Goal: Information Seeking & Learning: Learn about a topic

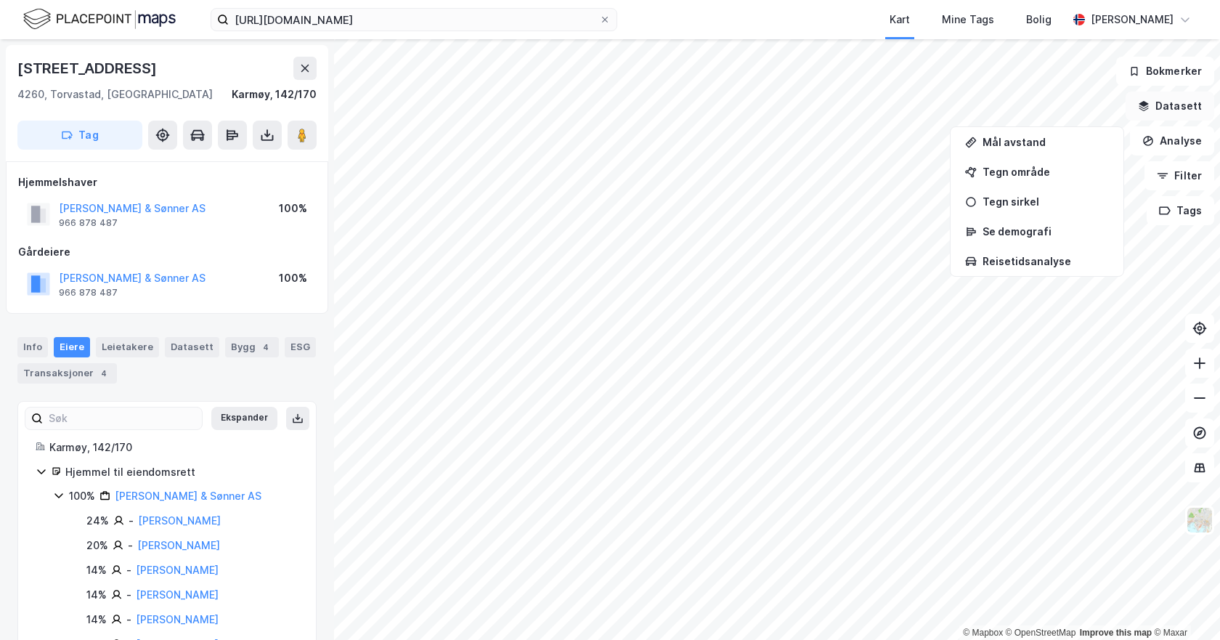
click at [1170, 108] on button "Datasett" at bounding box center [1170, 106] width 89 height 29
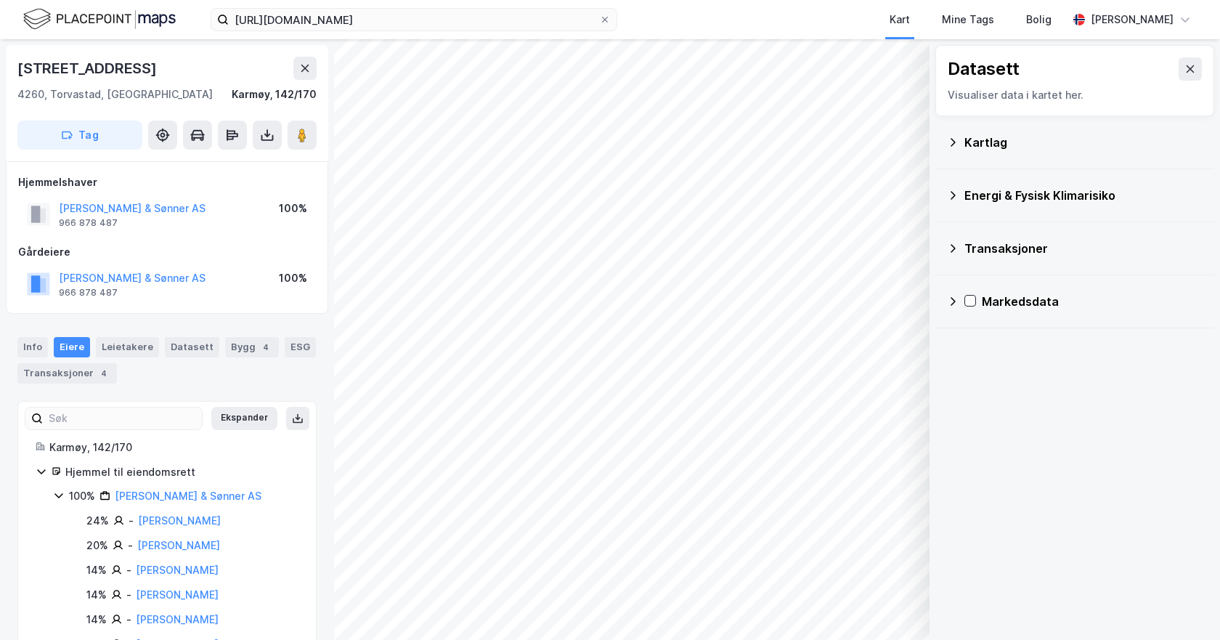
click at [955, 140] on icon at bounding box center [953, 143] width 12 height 12
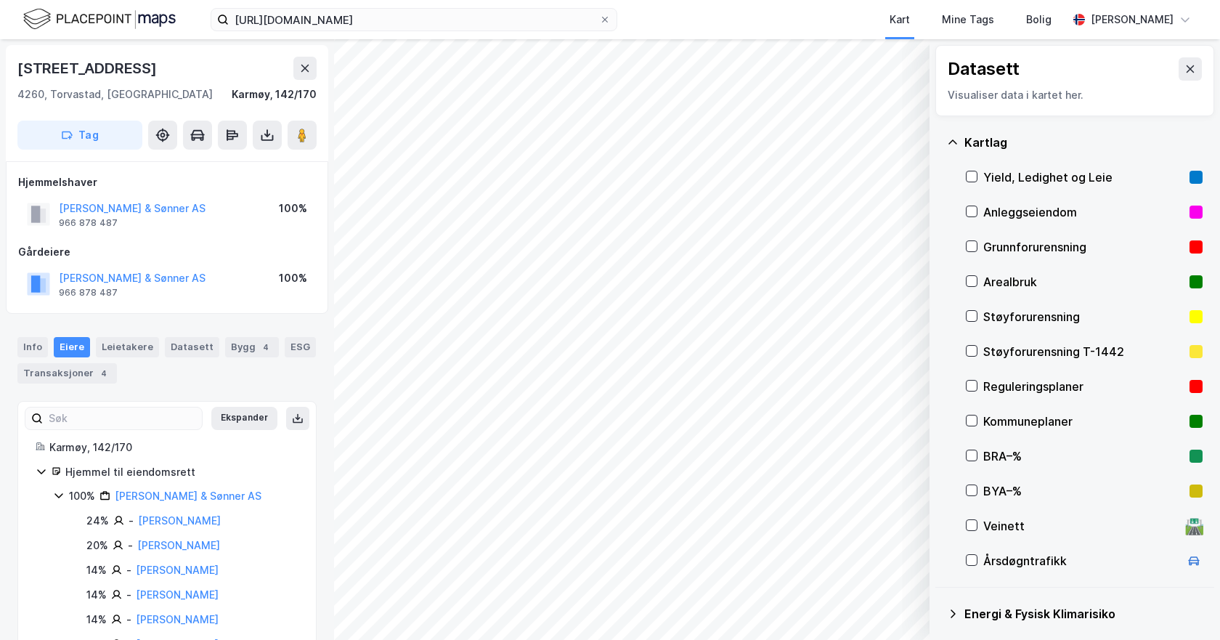
click at [979, 281] on div "Arealbruk" at bounding box center [1084, 281] width 237 height 35
click at [888, 608] on button "Vis" at bounding box center [855, 602] width 121 height 23
click at [769, 576] on div "Arealbruk" at bounding box center [769, 576] width 44 height 12
click at [846, 575] on icon at bounding box center [849, 570] width 12 height 12
click at [839, 568] on button at bounding box center [848, 570] width 23 height 23
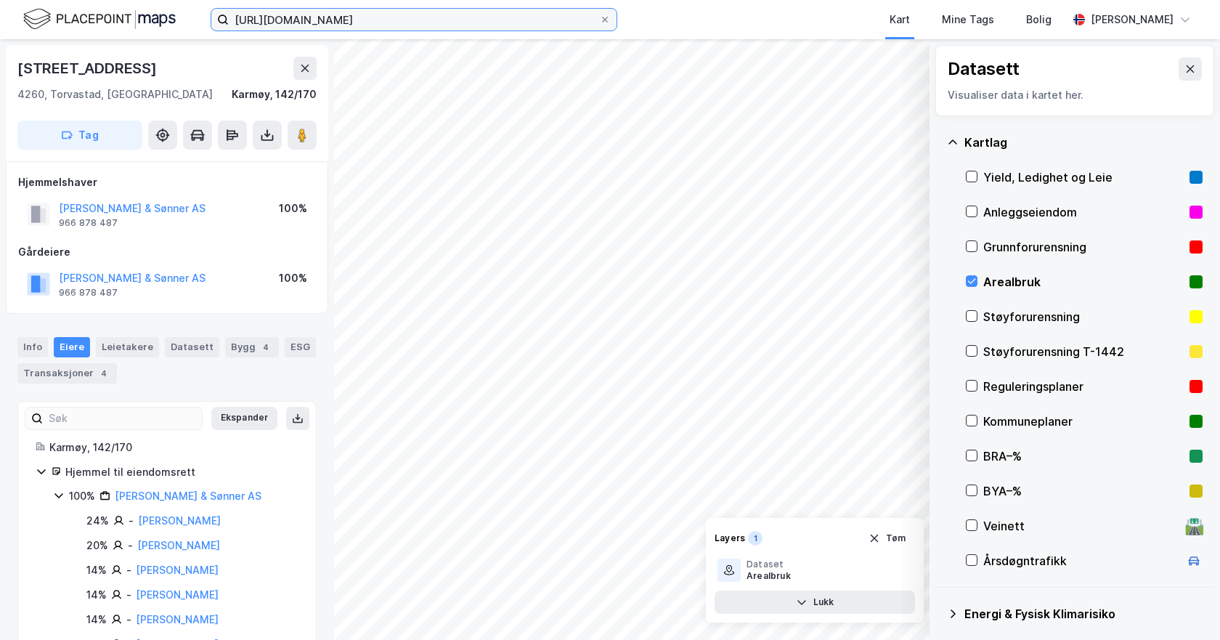
click at [376, 15] on input "[URL][DOMAIN_NAME]" at bounding box center [414, 20] width 370 height 22
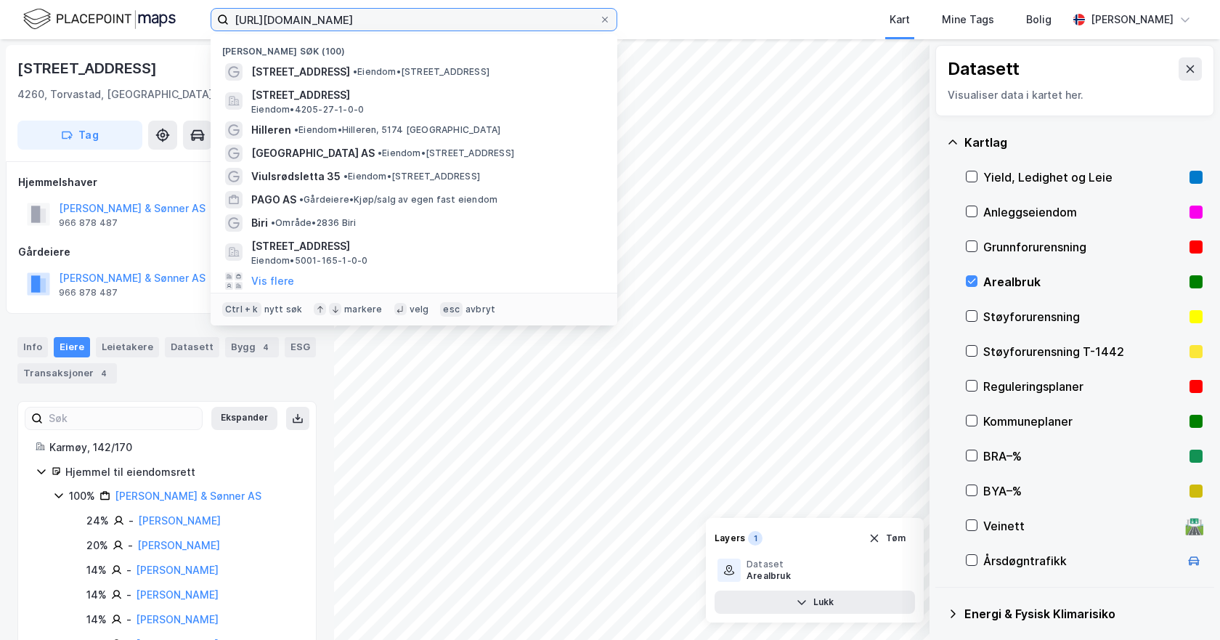
click at [376, 15] on input "[URL][DOMAIN_NAME]" at bounding box center [414, 20] width 370 height 22
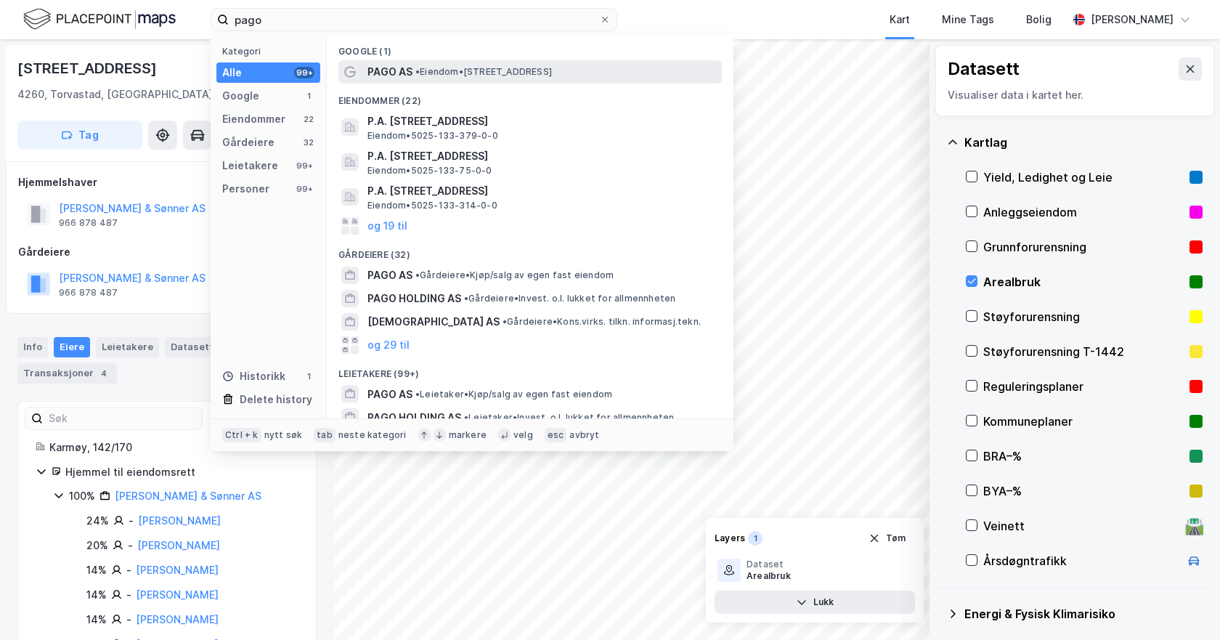
click at [369, 73] on span "PAGO AS" at bounding box center [390, 71] width 45 height 17
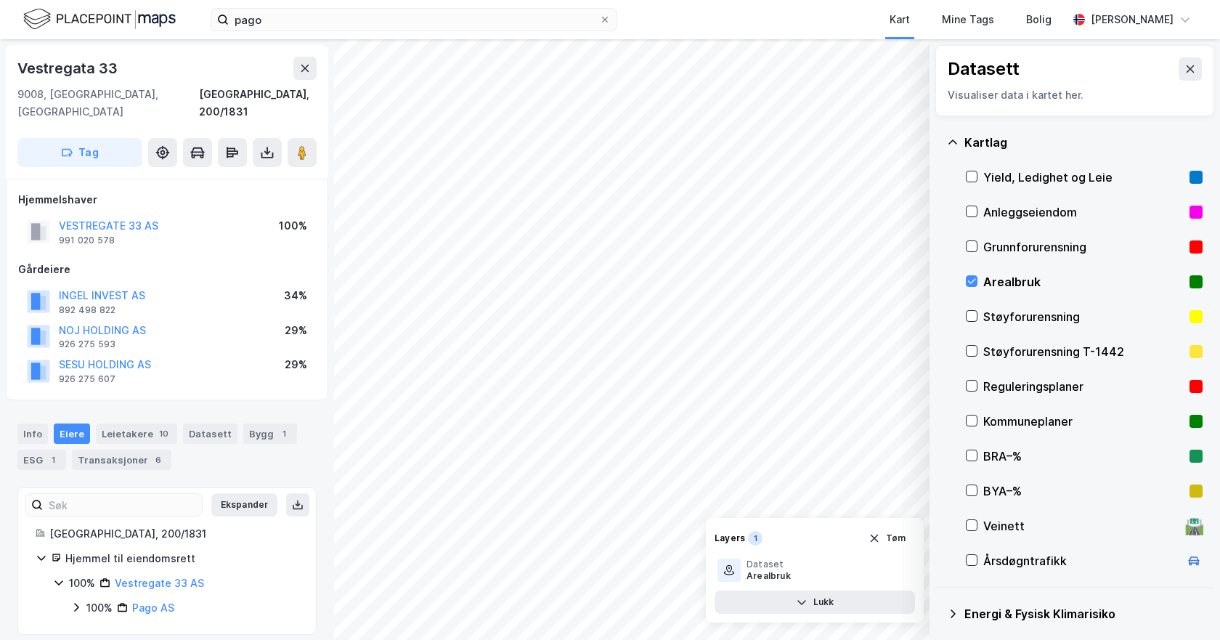
click at [834, 620] on div "Layers 1 Tøm Dataset Arealbruk Lukk" at bounding box center [815, 570] width 218 height 105
click at [830, 590] on div "Layers 1 Tøm Dataset Arealbruk Lukk" at bounding box center [815, 570] width 218 height 105
click at [1188, 66] on button at bounding box center [1190, 68] width 23 height 23
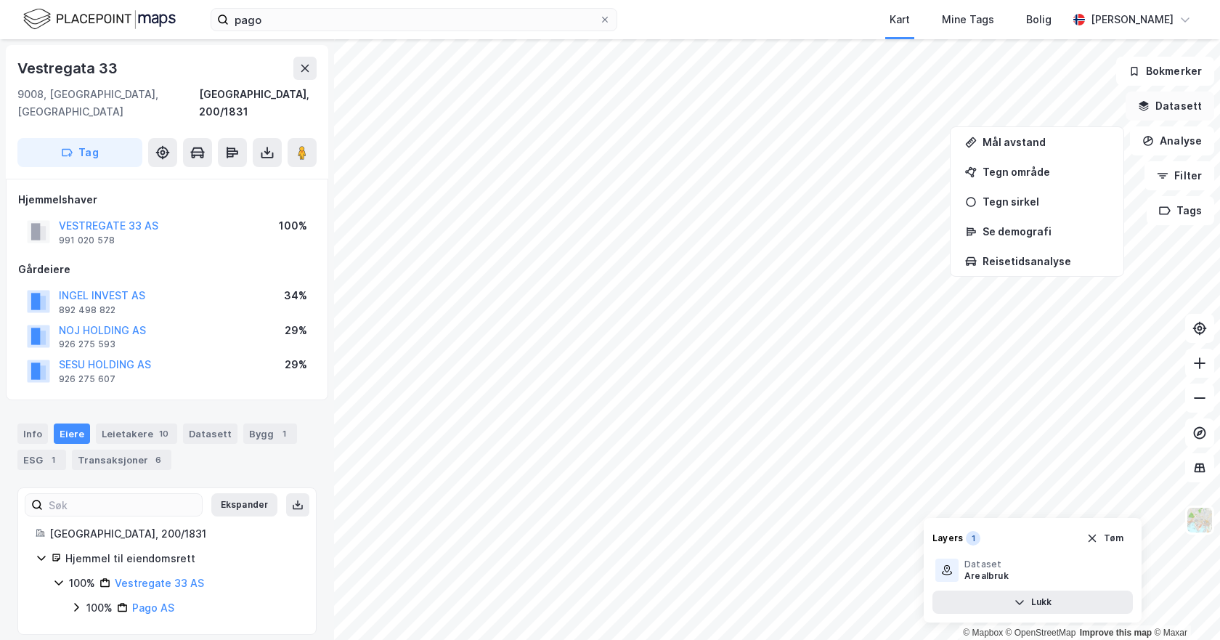
click at [1201, 105] on button "Datasett" at bounding box center [1170, 106] width 89 height 29
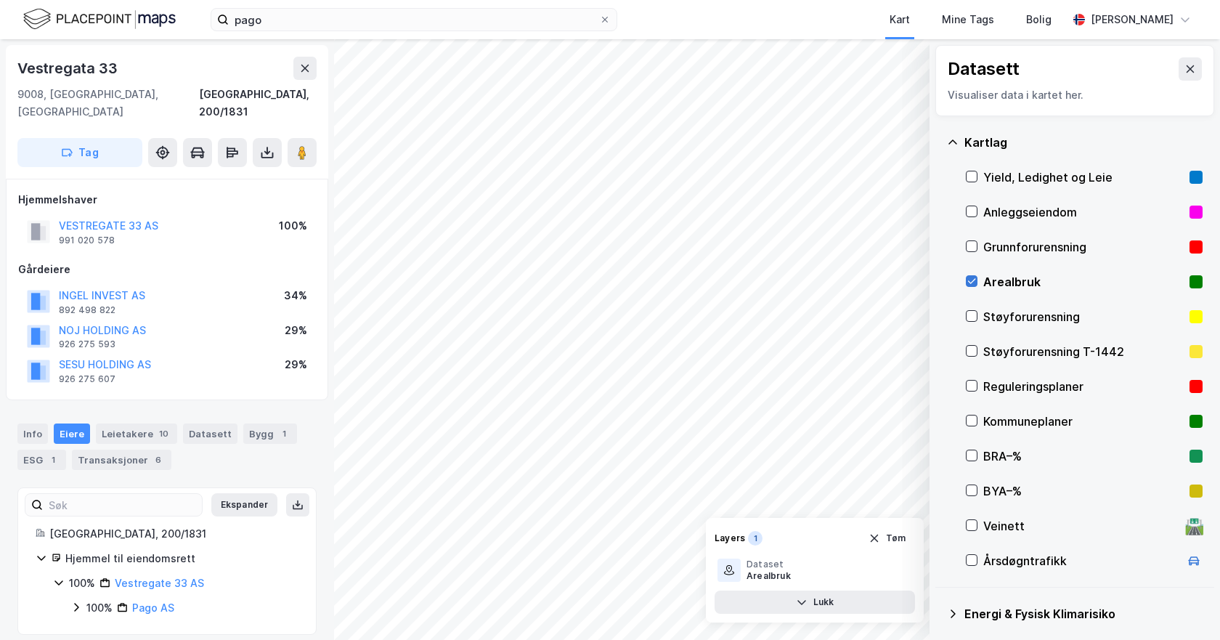
click at [973, 286] on icon at bounding box center [972, 281] width 10 height 10
click at [1185, 74] on icon at bounding box center [1191, 69] width 12 height 12
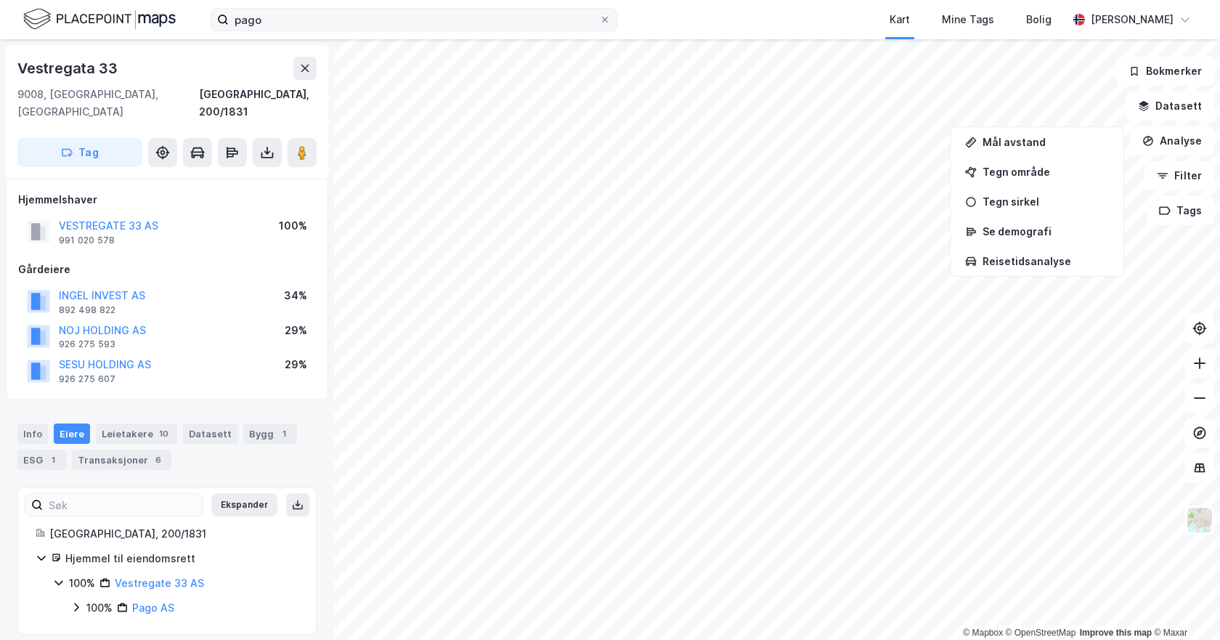
click at [333, 9] on div "pago Kart Mine Tags Bolig [PERSON_NAME]" at bounding box center [610, 19] width 1220 height 39
click at [337, 21] on input "pago" at bounding box center [414, 20] width 370 height 22
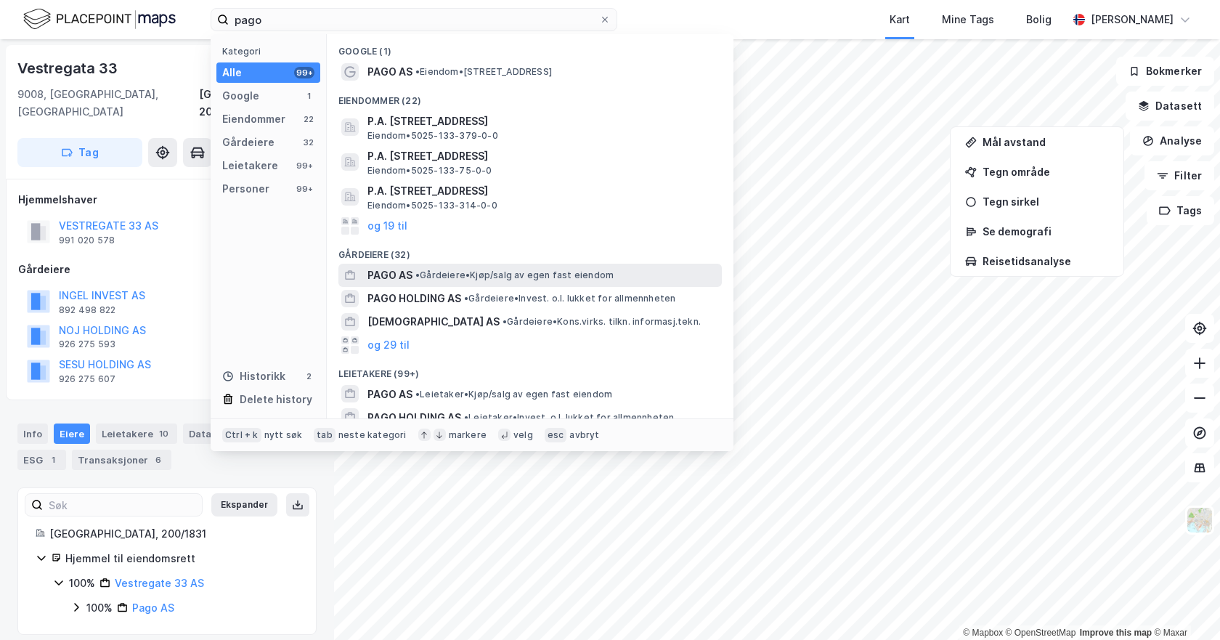
click at [379, 280] on span "PAGO AS" at bounding box center [390, 275] width 45 height 17
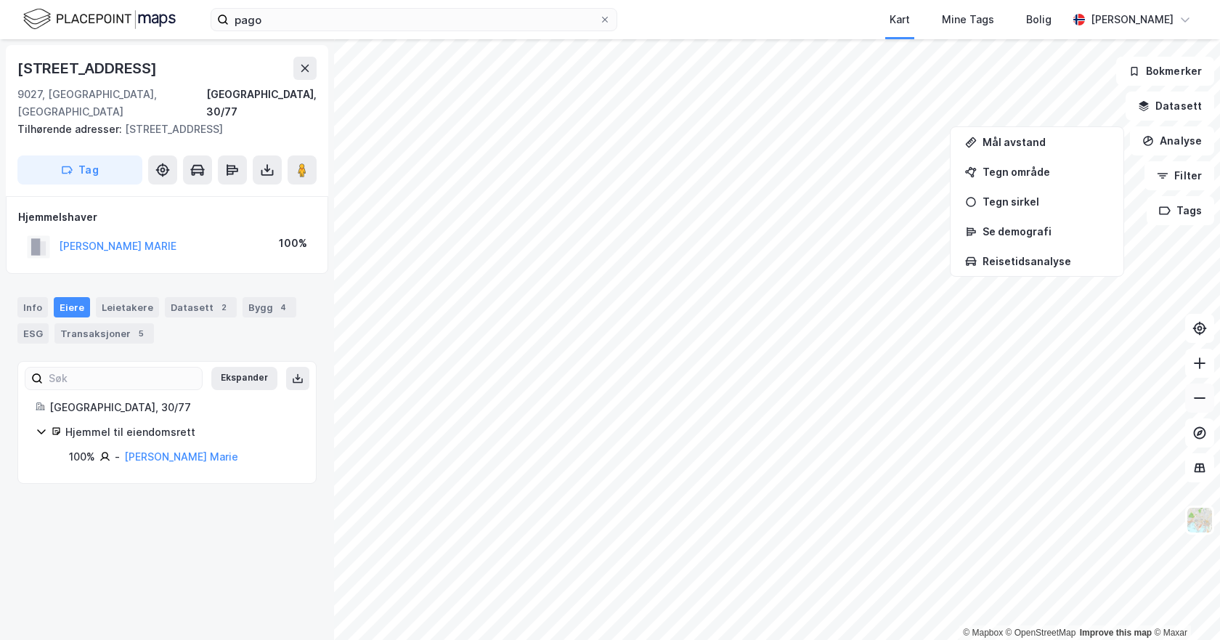
click at [1199, 399] on icon at bounding box center [1200, 398] width 15 height 15
click at [1206, 404] on icon at bounding box center [1200, 398] width 15 height 15
click at [1204, 404] on icon at bounding box center [1200, 398] width 15 height 15
click at [1202, 404] on icon at bounding box center [1200, 398] width 15 height 15
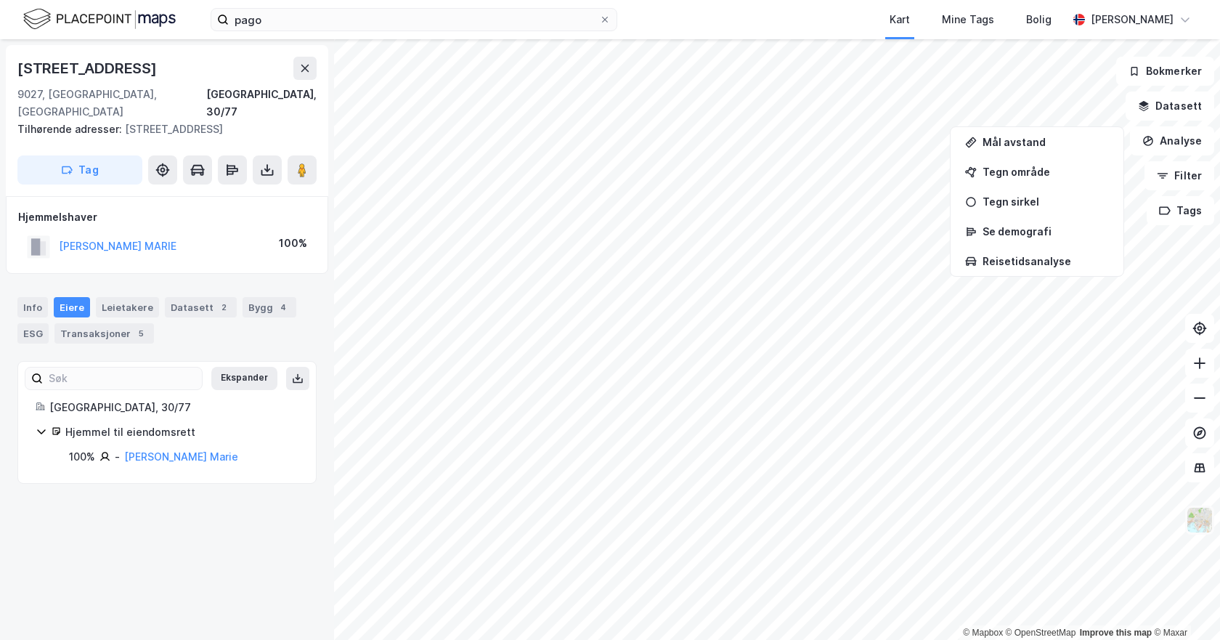
click at [1206, 526] on img at bounding box center [1200, 520] width 28 height 28
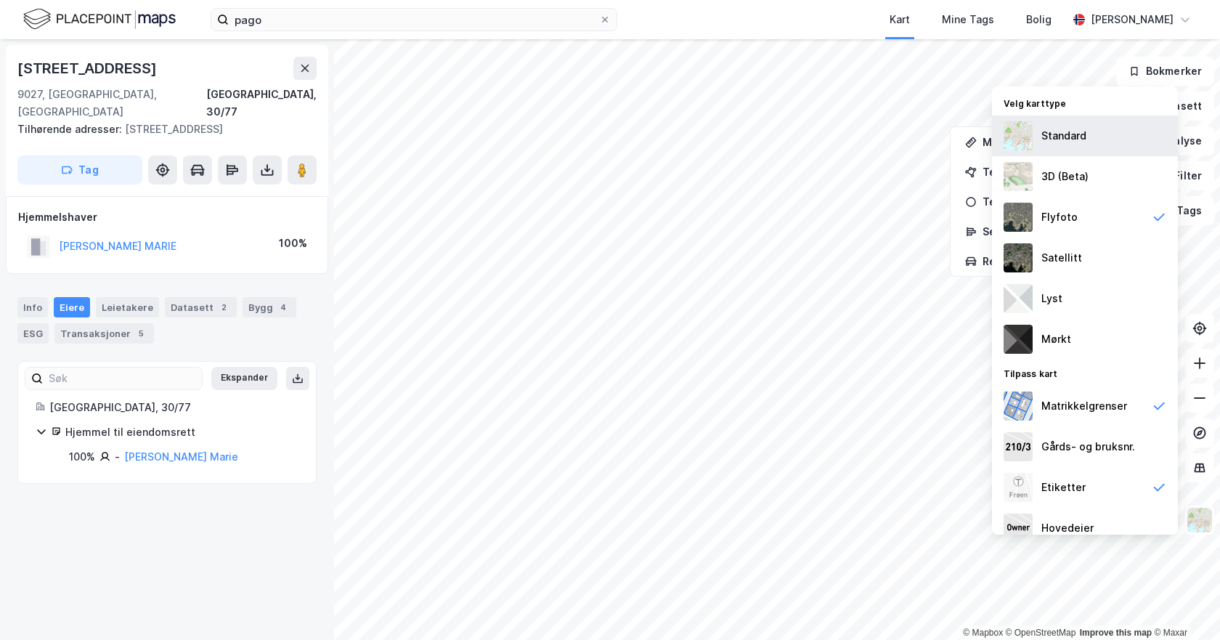
click at [1048, 135] on div "Standard" at bounding box center [1064, 135] width 45 height 17
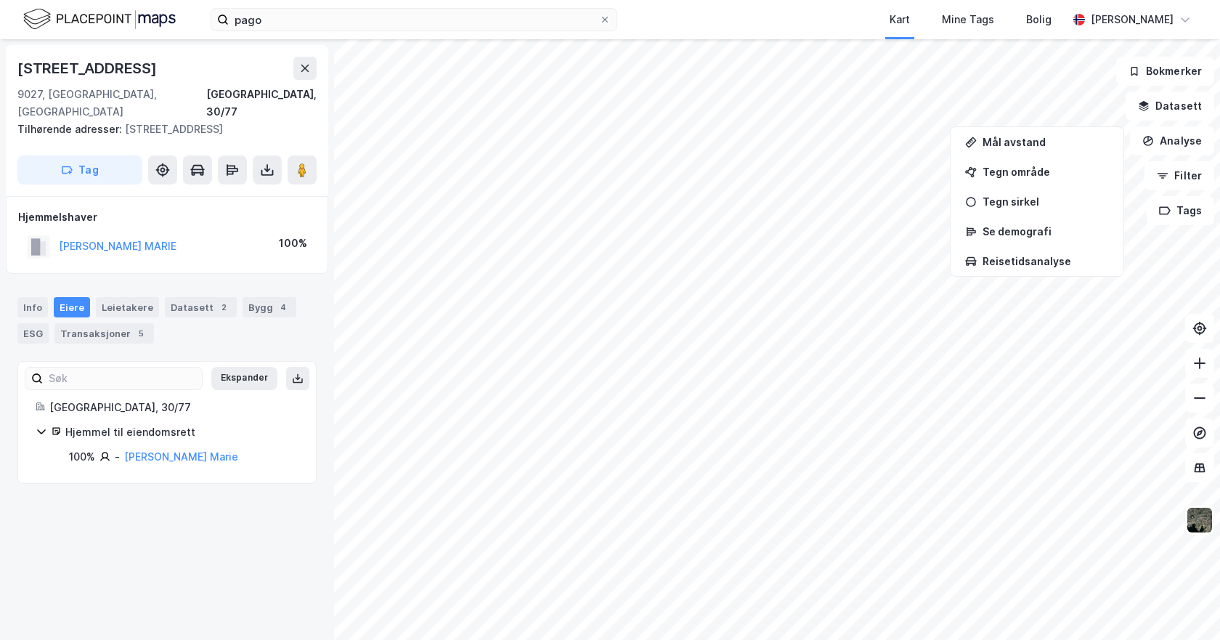
click at [770, 639] on html "pago Kart Mine Tags Bolig [PERSON_NAME] © Mapbox © OpenStreetMap Improve this m…" at bounding box center [610, 320] width 1220 height 640
click at [1202, 513] on img at bounding box center [1200, 520] width 28 height 28
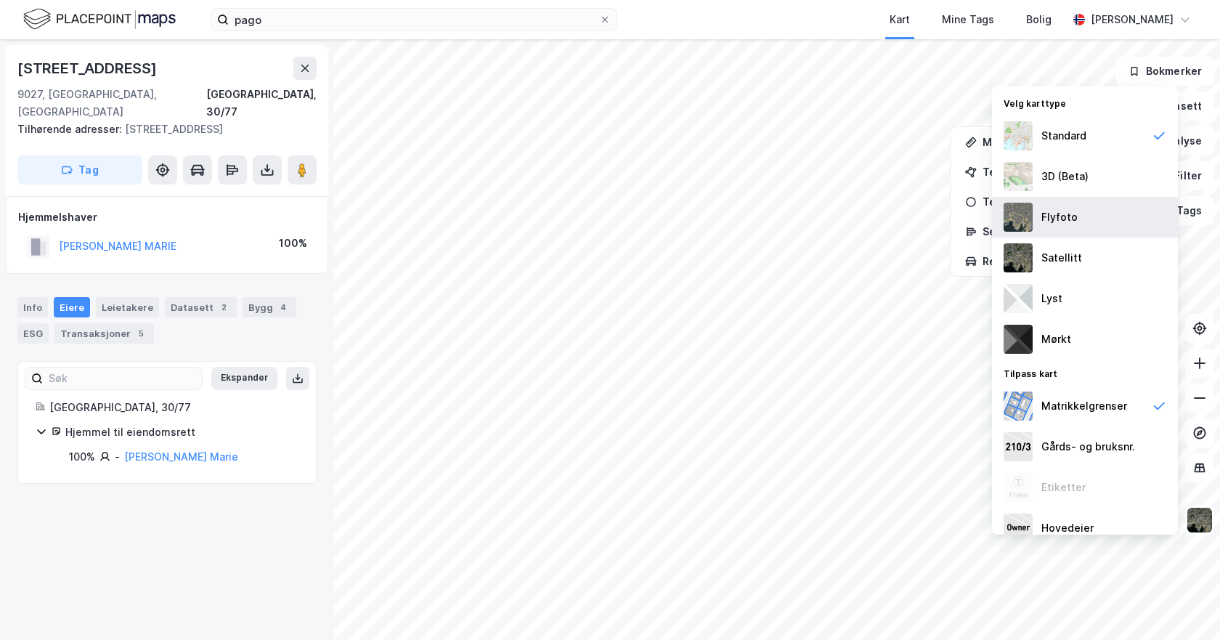
click at [1018, 209] on img at bounding box center [1018, 217] width 29 height 29
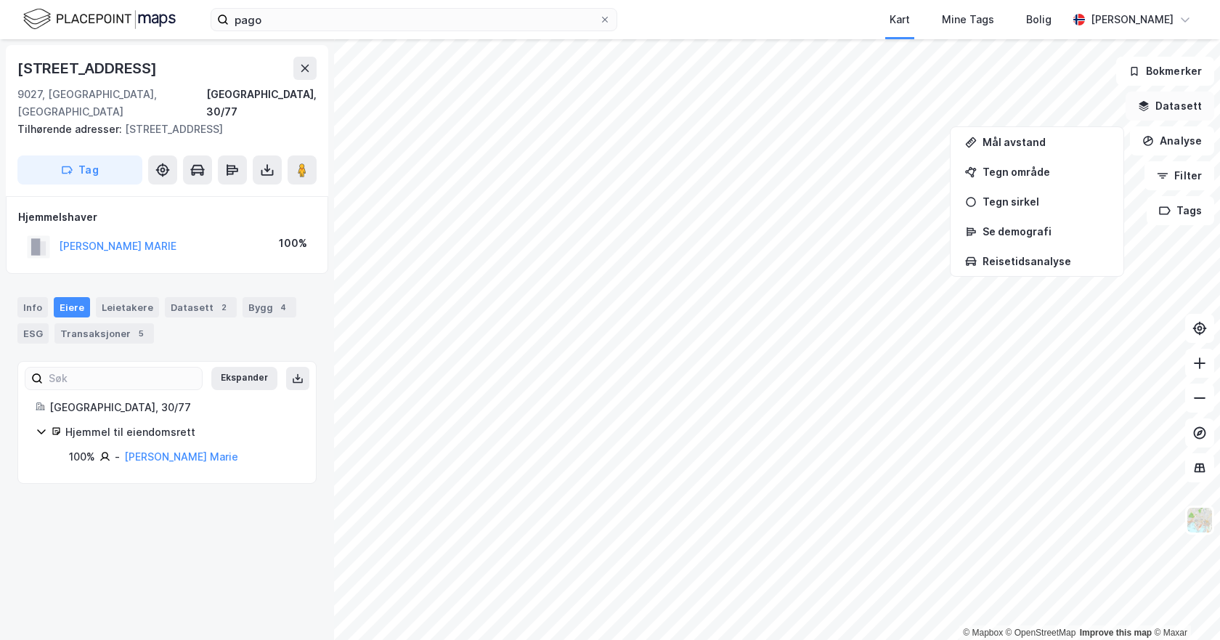
click at [1204, 105] on div "© Mapbox © OpenStreetMap Improve this map © Maxar [STREET_ADDRESS], 30/77 Tilhø…" at bounding box center [610, 339] width 1220 height 601
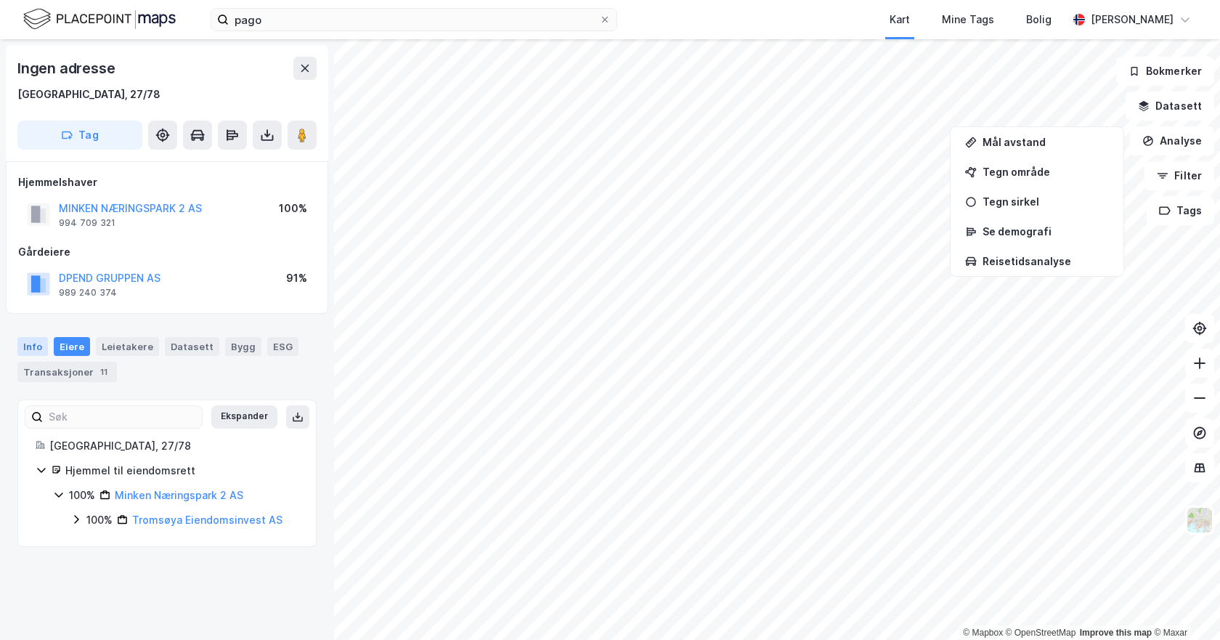
click at [25, 347] on div "Info" at bounding box center [32, 346] width 31 height 19
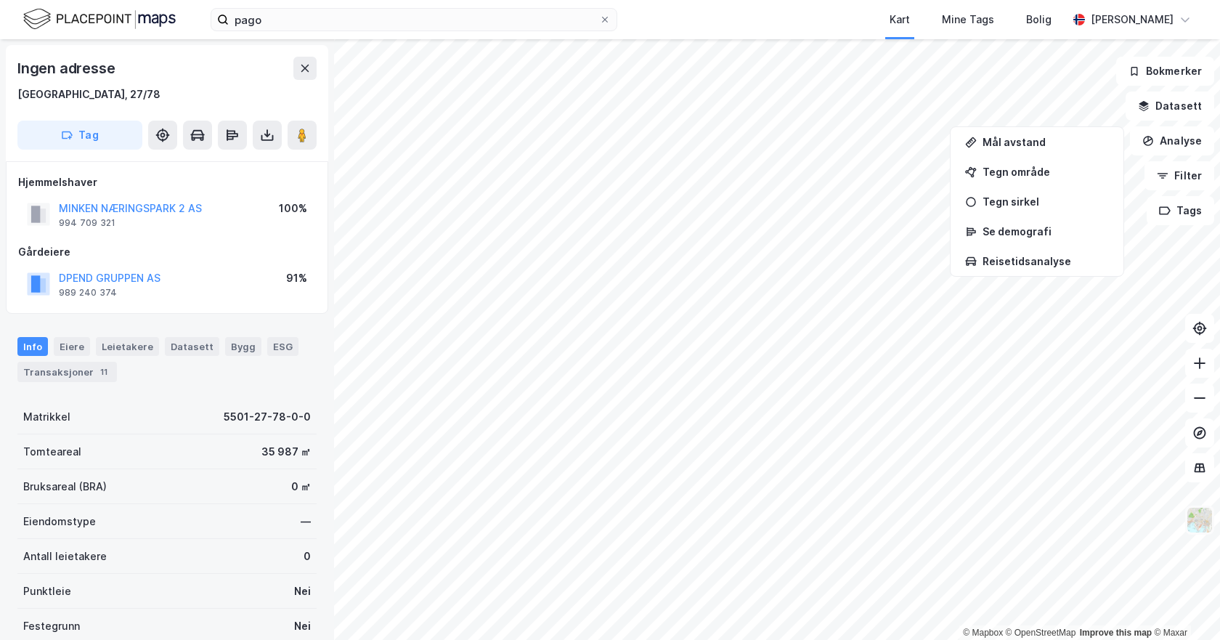
click at [1201, 525] on img at bounding box center [1200, 520] width 28 height 28
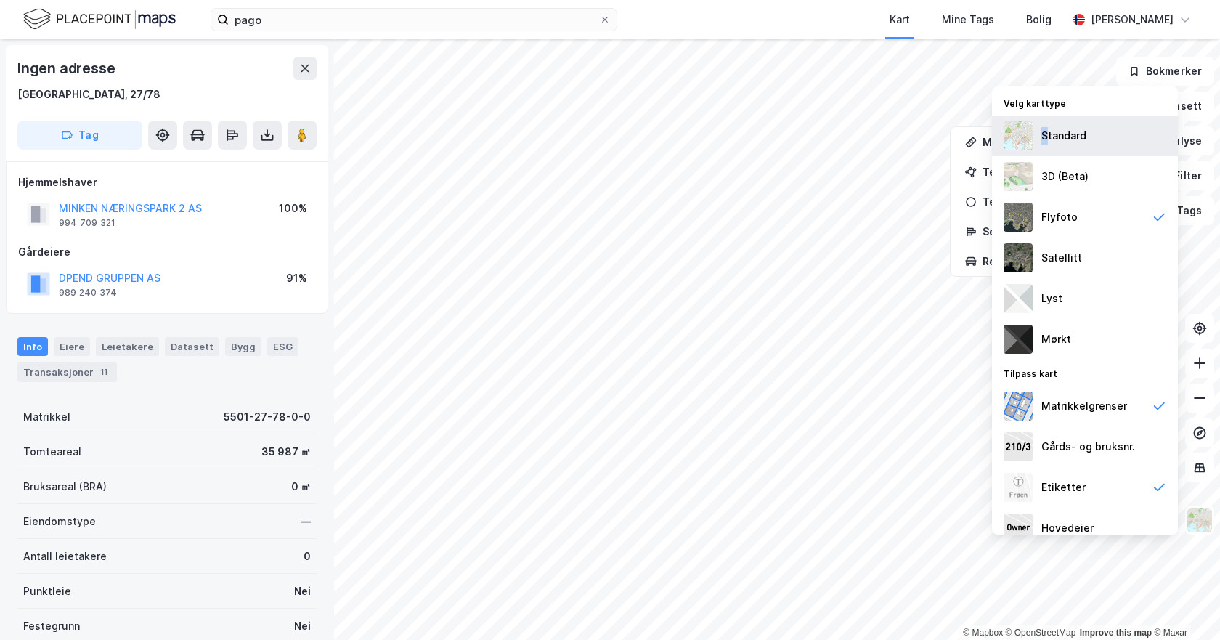
click at [1045, 142] on div "Standard" at bounding box center [1064, 135] width 45 height 17
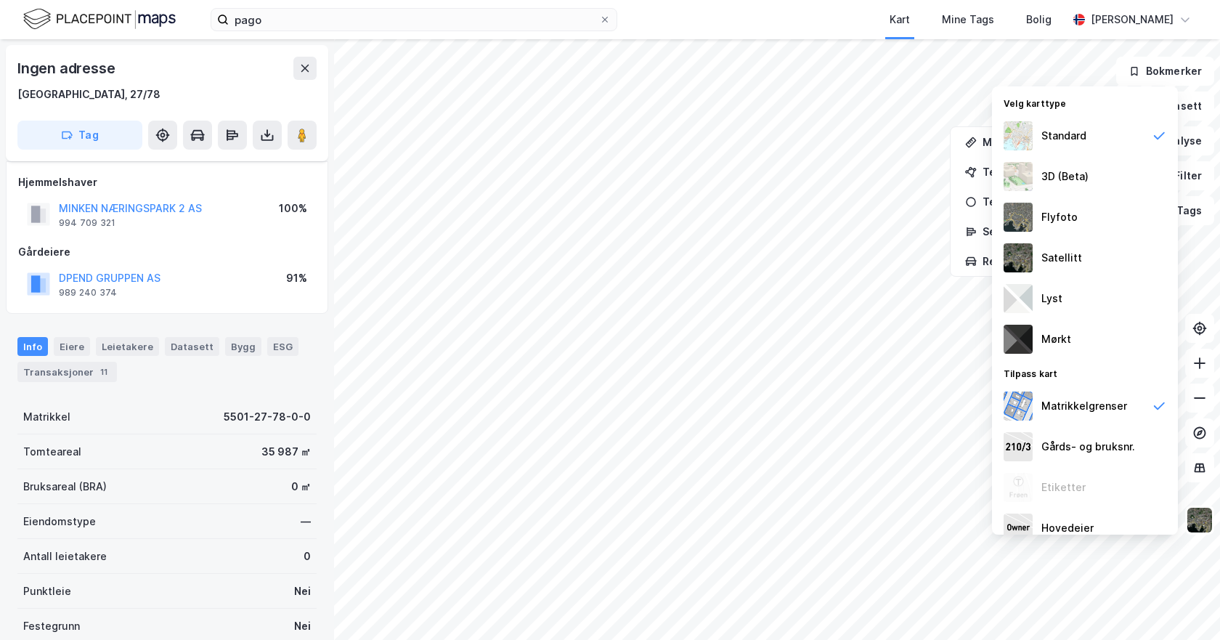
scroll to position [41, 0]
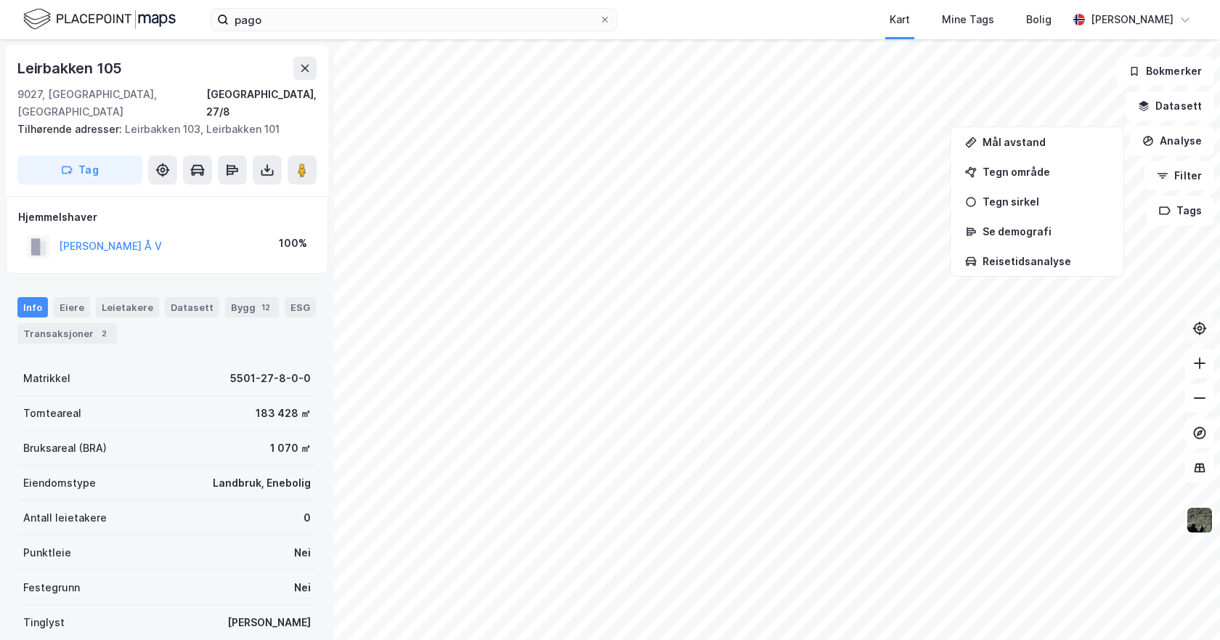
scroll to position [41, 0]
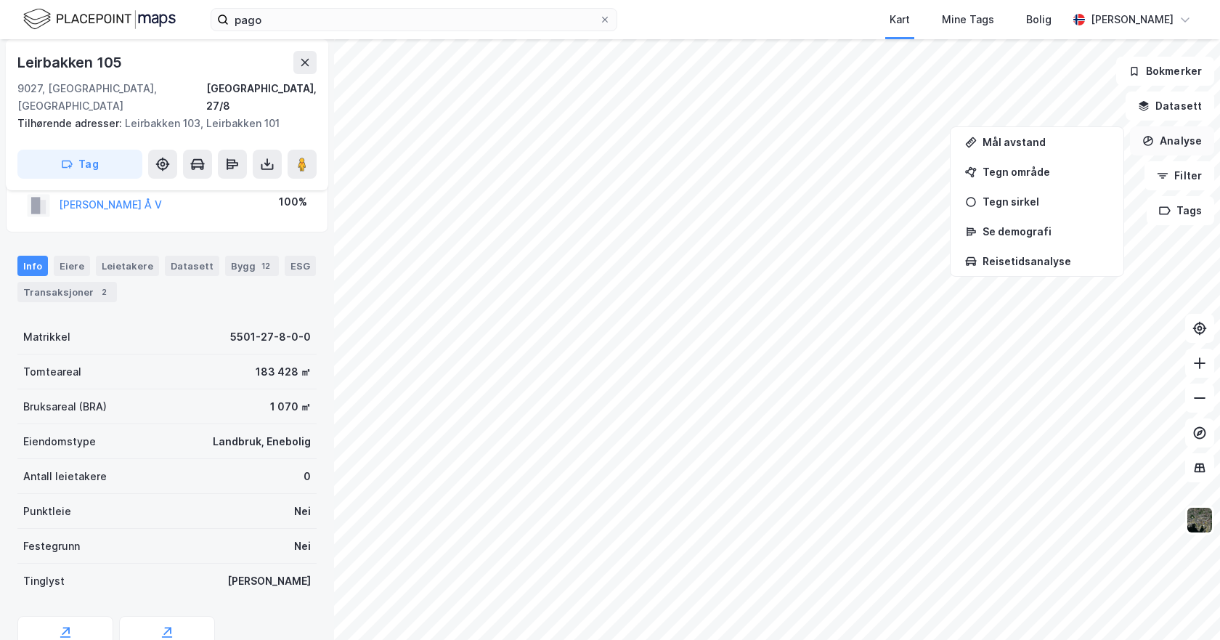
click at [1164, 137] on button "Analyse" at bounding box center [1172, 140] width 84 height 29
click at [1203, 394] on icon at bounding box center [1200, 398] width 15 height 15
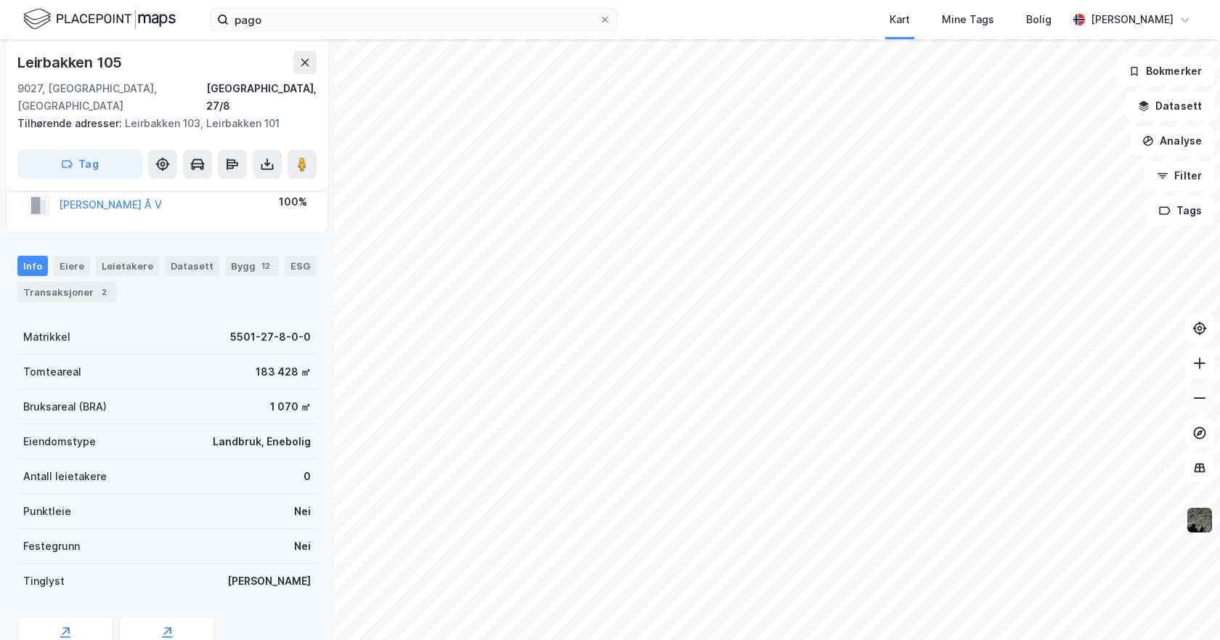
click at [1203, 394] on icon at bounding box center [1200, 398] width 15 height 15
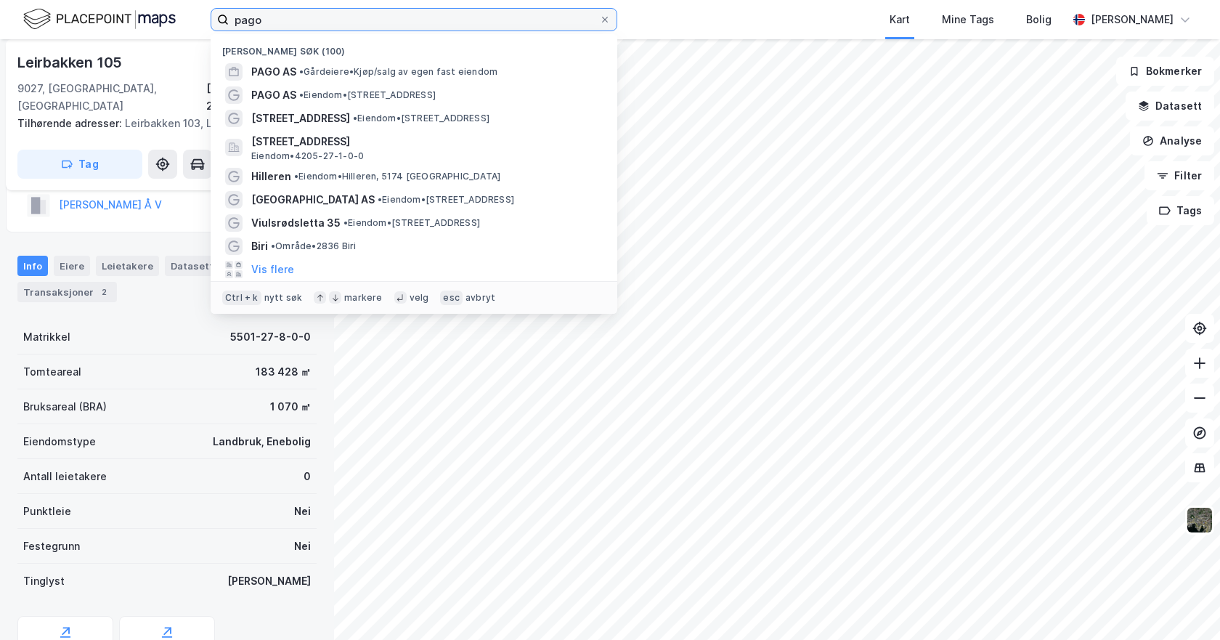
click at [311, 20] on input "pago" at bounding box center [414, 20] width 370 height 22
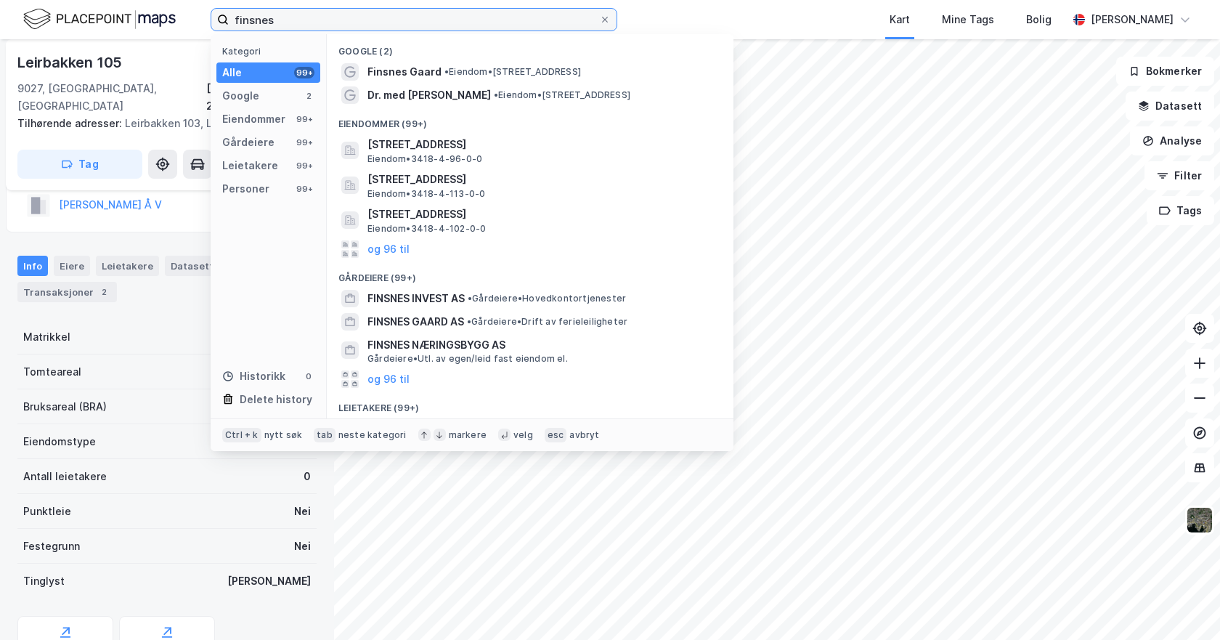
click at [246, 17] on input "finsnes" at bounding box center [414, 20] width 370 height 22
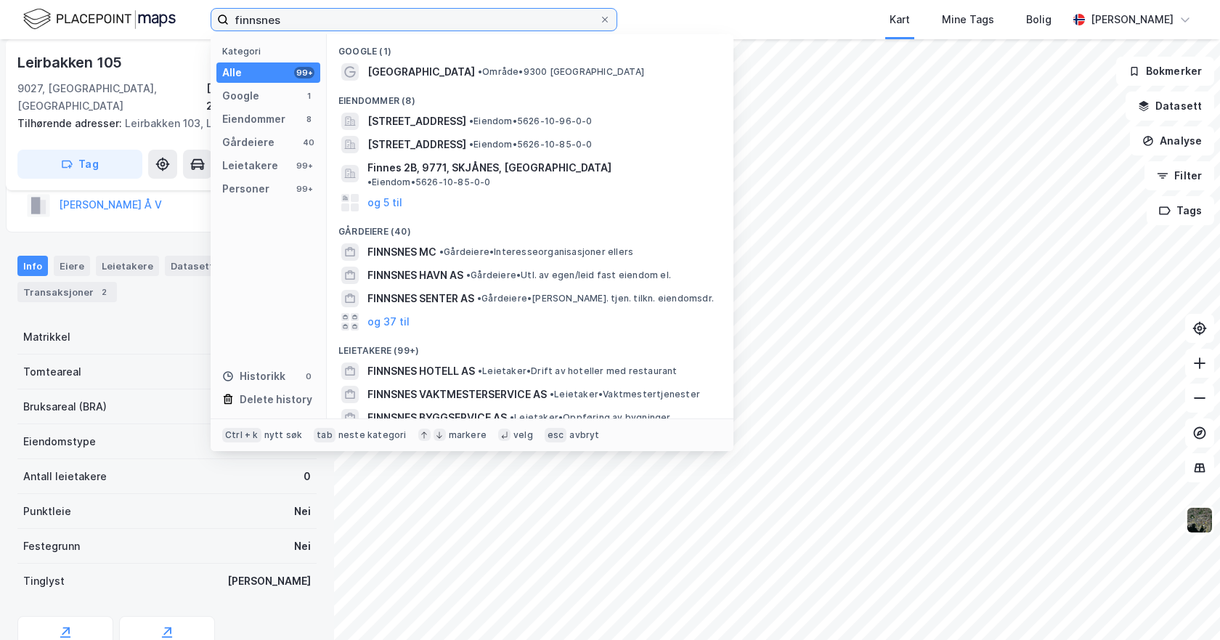
type input "finnsnes"
click at [362, 84] on div "Eiendommer (8)" at bounding box center [530, 97] width 407 height 26
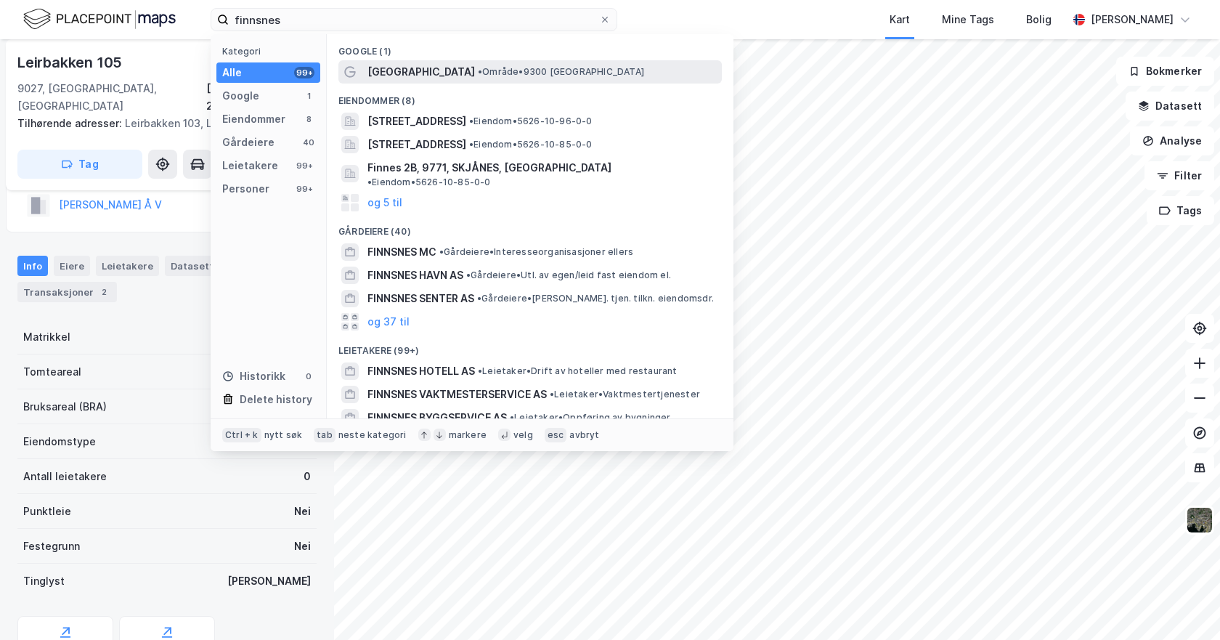
click at [376, 65] on span "[GEOGRAPHIC_DATA]" at bounding box center [422, 71] width 108 height 17
